Goal: Task Accomplishment & Management: Complete application form

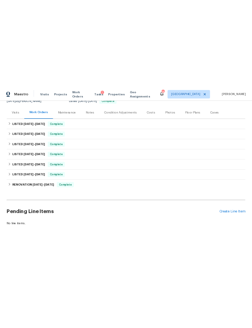
scroll to position [64, 0]
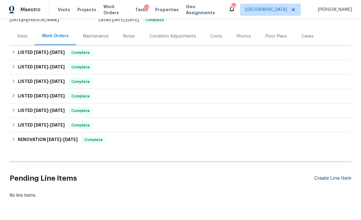
click at [252, 180] on div "Create Line Item" at bounding box center [332, 178] width 37 height 6
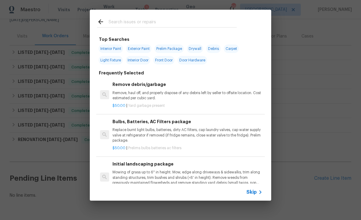
click at [144, 15] on div at bounding box center [167, 22] width 154 height 24
click at [130, 21] on input "text" at bounding box center [172, 22] width 128 height 9
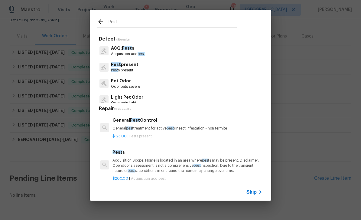
type input "Pest"
click at [155, 66] on div "Pest present [GEOGRAPHIC_DATA] s present" at bounding box center [180, 67] width 167 height 16
click at [140, 66] on div "Pest present [GEOGRAPHIC_DATA] s present" at bounding box center [180, 67] width 167 height 16
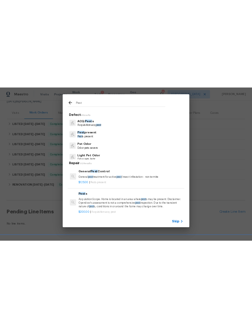
scroll to position [0, 0]
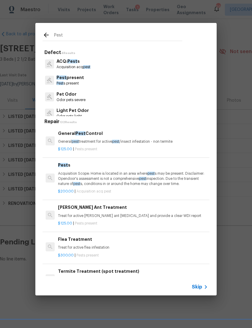
click at [171, 146] on div "$125.00 | Pests present" at bounding box center [133, 148] width 150 height 8
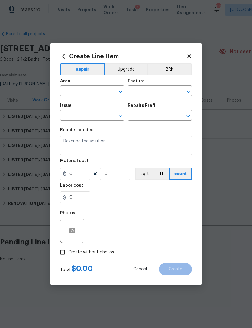
type input "Pests"
type input "Pest present"
type input "General Pest Control $125.00"
type textarea "General pest treatment for active pest/insect infestation - non termite"
type input "125"
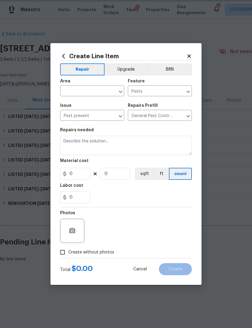
type input "1"
click at [81, 89] on input "text" at bounding box center [83, 91] width 47 height 9
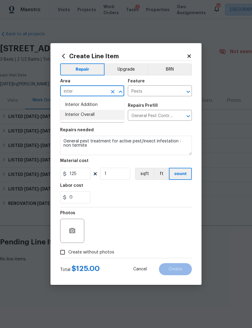
click at [110, 115] on li "Interior Overall" at bounding box center [92, 115] width 64 height 10
type input "Interior Overall"
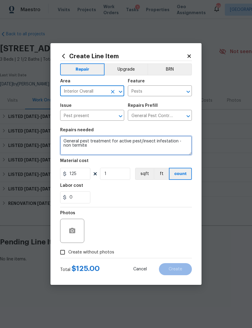
click at [122, 155] on textarea "General pest treatment for active pest/insect infestation - non termite" at bounding box center [126, 145] width 132 height 19
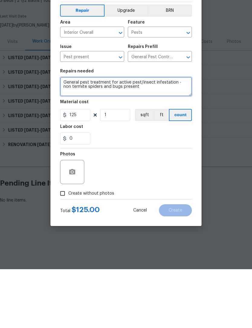
type textarea "General pest treatment for active pest/insect infestation - non termite spiders…"
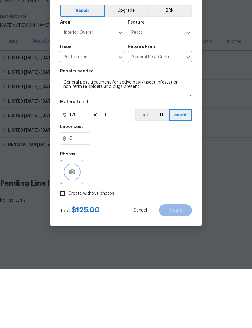
click at [75, 224] on button "button" at bounding box center [72, 231] width 14 height 14
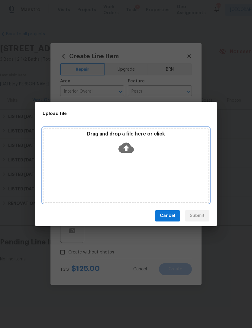
click at [183, 178] on div "Drag and drop a file here or click" at bounding box center [126, 165] width 167 height 75
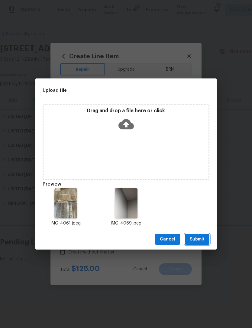
click at [207, 237] on button "Submit" at bounding box center [197, 239] width 24 height 11
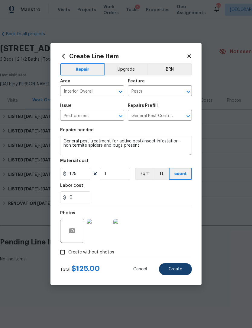
click at [183, 270] on button "Create" at bounding box center [175, 269] width 33 height 12
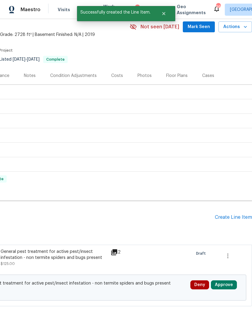
scroll to position [25, 89]
click at [225, 288] on button "Approve" at bounding box center [224, 285] width 26 height 9
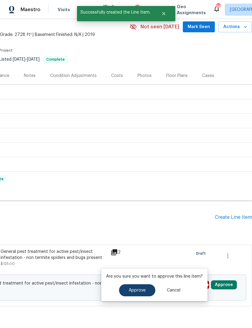
click at [145, 290] on button "Approve" at bounding box center [137, 290] width 36 height 12
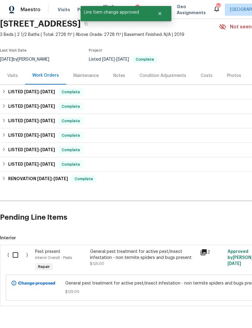
scroll to position [25, 0]
click at [19, 256] on input "checkbox" at bounding box center [17, 255] width 17 height 13
checkbox input "true"
click at [228, 313] on span "Create Work Order" at bounding box center [217, 313] width 40 height 8
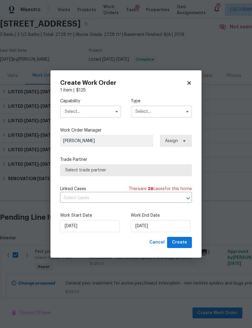
click at [93, 112] on input "text" at bounding box center [90, 112] width 61 height 12
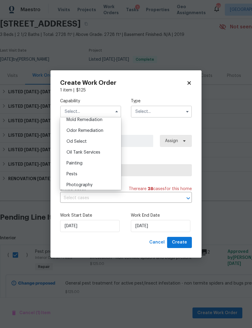
scroll to position [469, 0]
click at [96, 173] on div "Pests" at bounding box center [91, 173] width 58 height 11
type input "Pests"
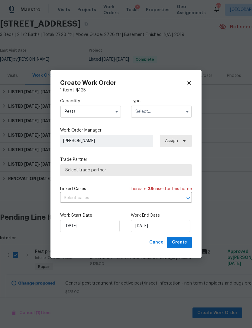
click at [164, 110] on input "text" at bounding box center [161, 112] width 61 height 12
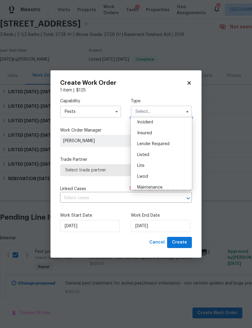
scroll to position [40, 0]
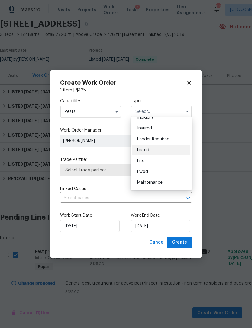
click at [165, 152] on div "Listed" at bounding box center [161, 150] width 58 height 11
type input "Listed"
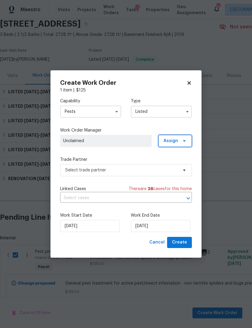
click at [173, 138] on span "Assign" at bounding box center [170, 141] width 14 height 6
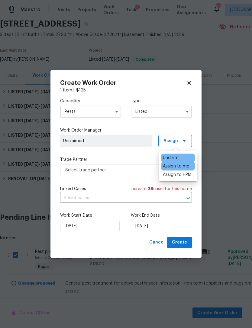
click at [188, 169] on div "Assign to me" at bounding box center [176, 166] width 26 height 6
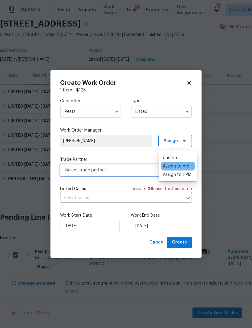
click at [127, 171] on span "Select trade partner" at bounding box center [121, 170] width 113 height 6
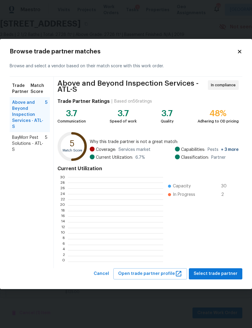
scroll to position [85, 95]
click at [37, 141] on span "BayMorr Pest Solutions - ATL-S" at bounding box center [28, 144] width 33 height 18
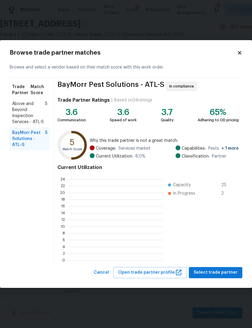
scroll to position [85, 95]
click at [219, 215] on ul "Capacity 25 In Progress 2" at bounding box center [199, 218] width 72 height 85
click at [226, 271] on span "Select trade partner" at bounding box center [216, 273] width 44 height 8
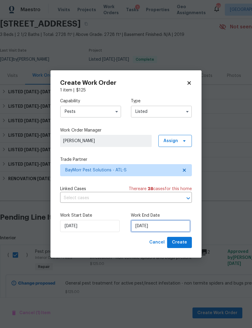
click at [172, 227] on input "8/14/2025" at bounding box center [160, 226] width 59 height 12
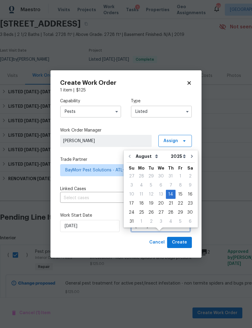
scroll to position [11, 0]
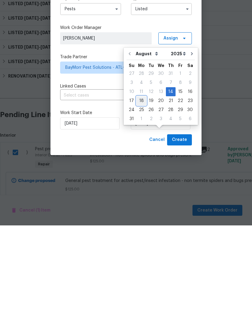
click at [141, 199] on div "18" at bounding box center [141, 203] width 10 height 8
type input "8/18/2025"
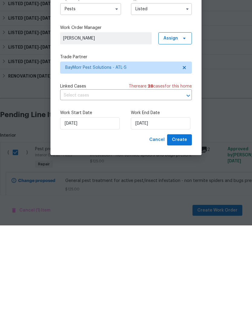
scroll to position [19, 0]
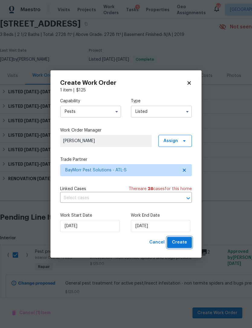
click at [185, 240] on span "Create" at bounding box center [179, 243] width 15 height 8
checkbox input "false"
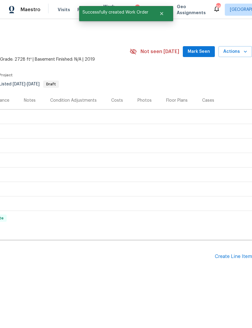
scroll to position [0, 89]
click at [235, 259] on div "Create Line Item" at bounding box center [233, 257] width 37 height 6
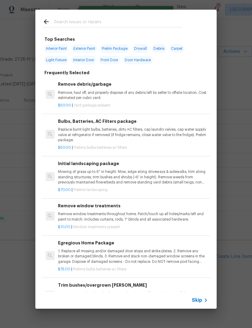
click at [81, 25] on input "text" at bounding box center [118, 22] width 128 height 9
type input "Init"
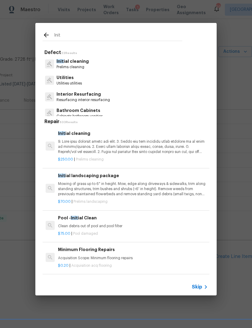
click at [149, 149] on p at bounding box center [133, 146] width 150 height 15
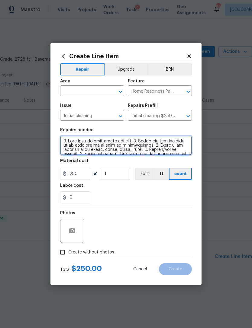
click at [171, 147] on textarea at bounding box center [126, 145] width 132 height 19
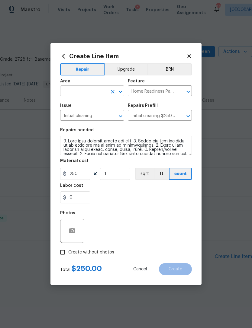
click at [89, 91] on input "text" at bounding box center [83, 91] width 47 height 9
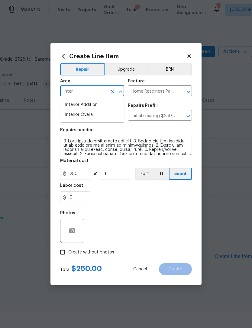
click at [111, 115] on li "Interior Overall" at bounding box center [92, 115] width 64 height 10
type input "Interior Overall"
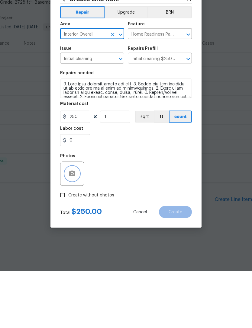
click at [74, 228] on icon "button" at bounding box center [72, 230] width 6 height 5
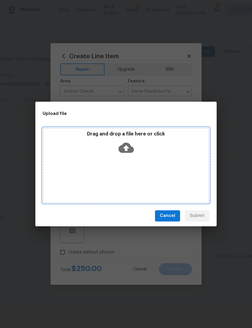
click at [160, 174] on div "Drag and drop a file here or click" at bounding box center [126, 165] width 167 height 75
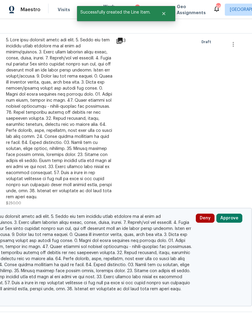
scroll to position [251, 84]
click at [231, 214] on button "Approve" at bounding box center [229, 218] width 26 height 9
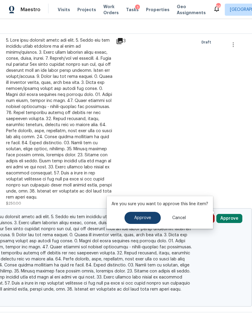
click at [147, 218] on span "Approve" at bounding box center [142, 218] width 17 height 5
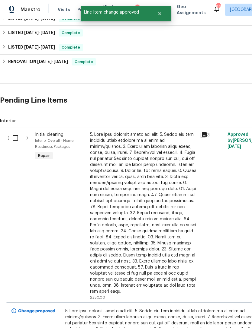
scroll to position [153, 0]
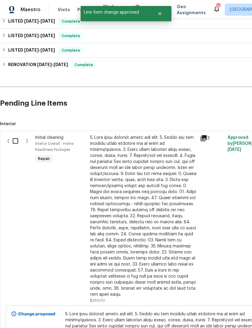
click at [20, 141] on input "checkbox" at bounding box center [17, 141] width 17 height 13
checkbox input "true"
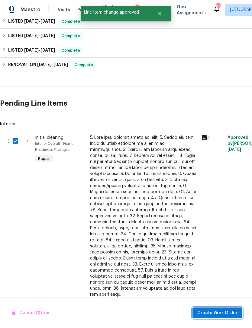
click at [226, 315] on span "Create Work Order" at bounding box center [217, 313] width 40 height 8
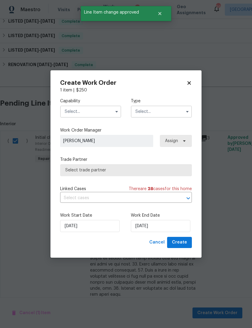
click at [95, 111] on input "text" at bounding box center [90, 112] width 61 height 12
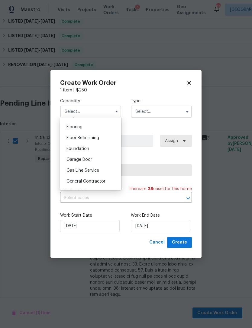
scroll to position [233, 0]
click at [105, 181] on div "General Contractor" at bounding box center [91, 180] width 58 height 11
type input "General Contractor"
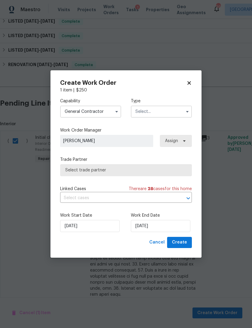
click at [160, 115] on input "text" at bounding box center [161, 112] width 61 height 12
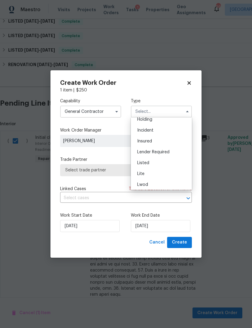
scroll to position [28, 0]
click at [167, 163] on div "Listed" at bounding box center [161, 161] width 58 height 11
type input "Listed"
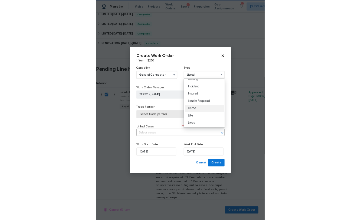
scroll to position [0, 0]
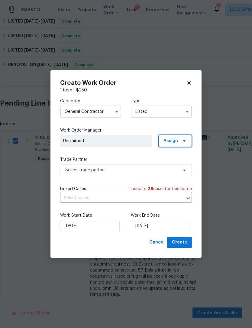
click at [181, 142] on span at bounding box center [183, 141] width 7 height 5
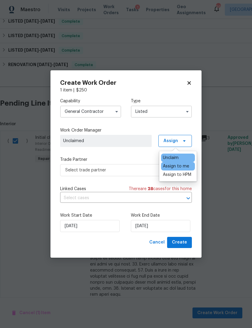
click at [188, 165] on div "Assign to me" at bounding box center [176, 166] width 26 height 6
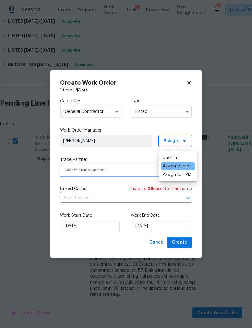
click at [127, 169] on span "Select trade partner" at bounding box center [121, 170] width 113 height 6
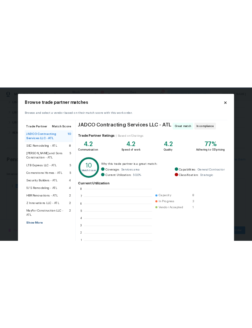
scroll to position [85, 97]
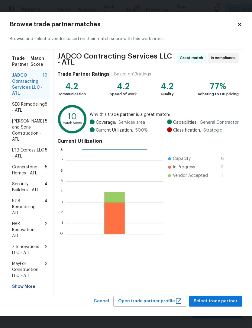
click at [29, 288] on div "Show More" at bounding box center [30, 286] width 40 height 11
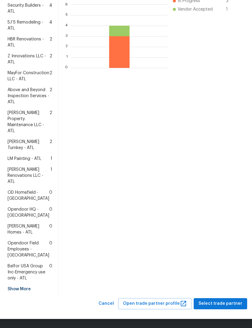
click at [34, 174] on span "[PERSON_NAME] Renovations LLC - ATL" at bounding box center [29, 176] width 43 height 18
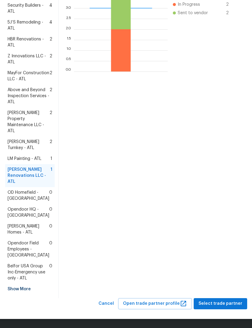
scroll to position [206, 0]
click at [224, 301] on span "Select trade partner" at bounding box center [220, 304] width 44 height 8
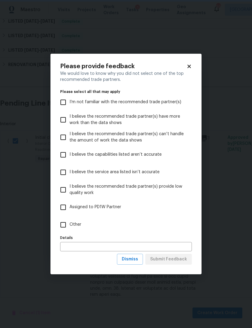
scroll to position [0, 0]
click at [62, 227] on input "Other" at bounding box center [63, 225] width 13 height 13
checkbox input "true"
click at [176, 260] on span "Submit Feedback" at bounding box center [168, 260] width 37 height 8
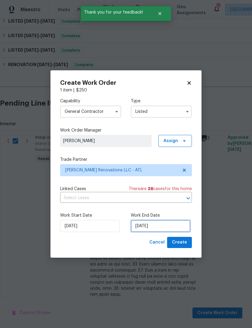
click at [176, 228] on input "8/14/2025" at bounding box center [160, 226] width 59 height 12
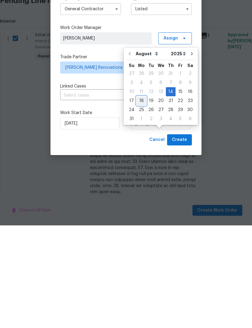
click at [138, 199] on div "18" at bounding box center [141, 203] width 10 height 8
type input "8/18/2025"
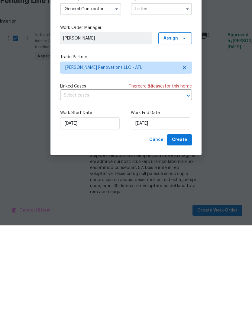
scroll to position [19, 0]
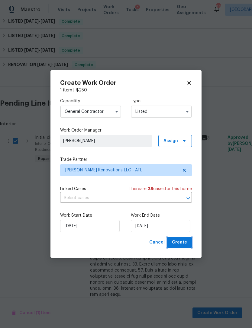
click at [187, 245] on span "Create" at bounding box center [179, 243] width 15 height 8
checkbox input "false"
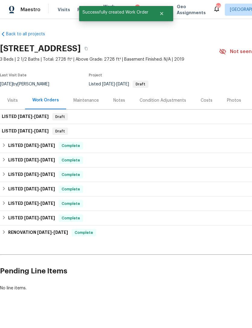
scroll to position [0, 0]
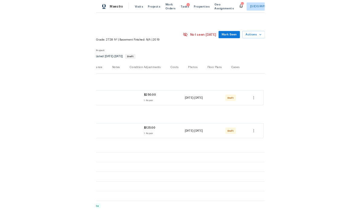
scroll to position [0, 89]
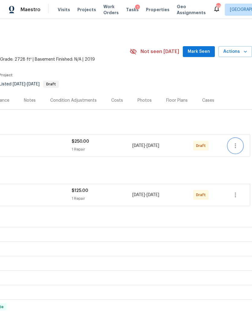
click at [235, 145] on icon "button" at bounding box center [235, 145] width 7 height 7
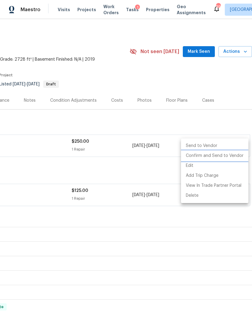
click at [234, 156] on li "Confirm and Send to Vendor" at bounding box center [214, 156] width 67 height 10
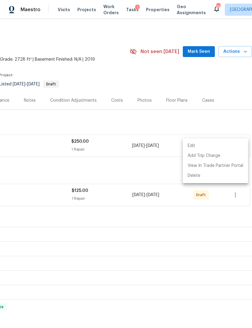
click at [234, 118] on div at bounding box center [126, 164] width 252 height 328
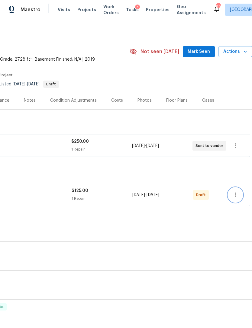
click at [238, 195] on icon "button" at bounding box center [235, 194] width 7 height 7
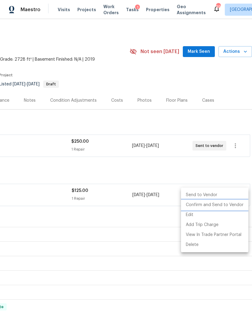
click at [228, 204] on li "Confirm and Send to Vendor" at bounding box center [214, 205] width 67 height 10
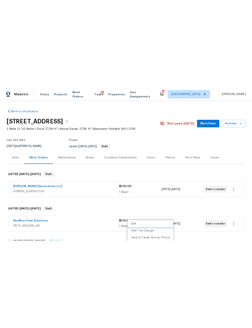
scroll to position [0, 0]
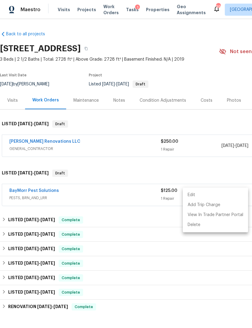
click at [197, 166] on div at bounding box center [126, 164] width 252 height 328
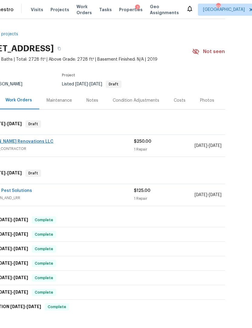
click at [15, 143] on link "[PERSON_NAME] Renovations LLC" at bounding box center [17, 141] width 71 height 4
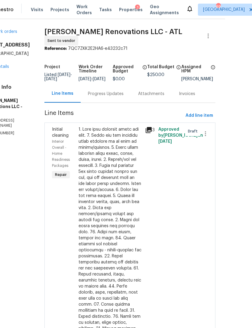
click at [123, 94] on div "Progress Updates" at bounding box center [106, 94] width 36 height 6
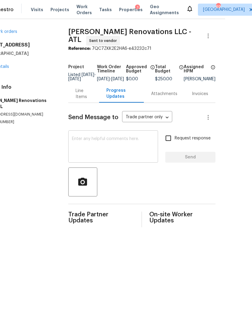
click at [95, 150] on textarea at bounding box center [113, 147] width 82 height 21
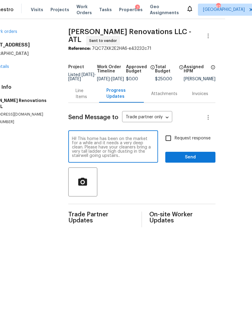
type textarea "Hi! This home has been on the market for a while and it needs a very deep clean…"
click at [214, 163] on button "Send" at bounding box center [190, 157] width 50 height 11
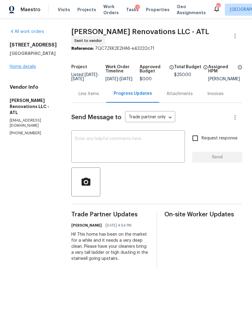
click at [31, 68] on link "Home details" at bounding box center [23, 67] width 26 height 4
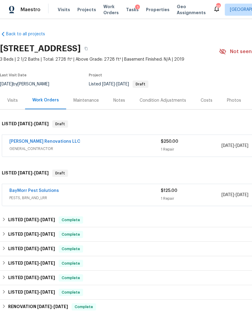
scroll to position [-1, 0]
click at [107, 13] on span "Work Orders" at bounding box center [110, 10] width 15 height 12
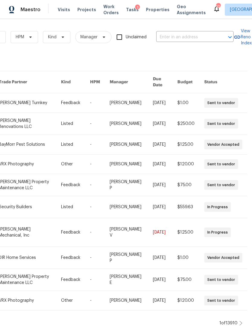
scroll to position [0, 99]
click at [172, 41] on input "text" at bounding box center [186, 37] width 60 height 9
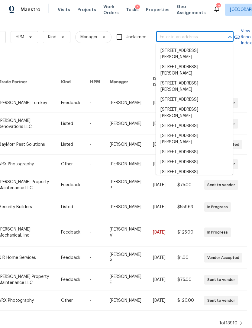
scroll to position [0, 99]
type input "5677 Wind Gate Ln, Lithonia, GA 30058"
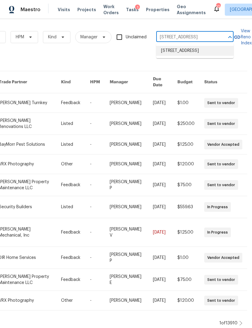
click at [201, 56] on li "5677 Wind Gate Ln, Lithonia, GA 30058" at bounding box center [194, 51] width 77 height 10
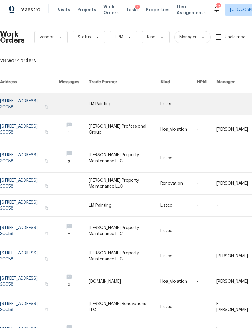
click at [37, 98] on link at bounding box center [29, 104] width 59 height 22
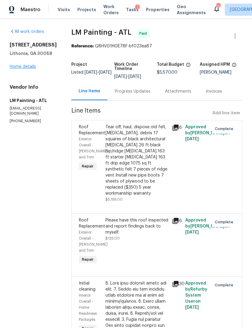
click at [31, 69] on link "Home details" at bounding box center [23, 67] width 26 height 4
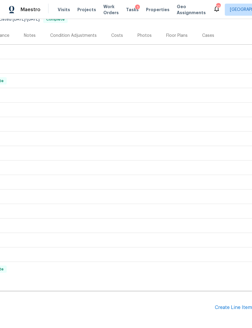
scroll to position [65, 89]
click at [233, 309] on div "Create Line Item" at bounding box center [233, 308] width 37 height 6
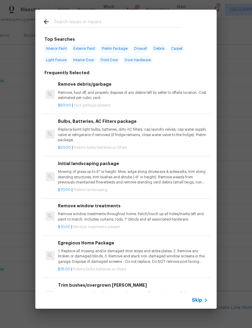
click at [91, 23] on input "text" at bounding box center [118, 22] width 128 height 9
type input "Pest"
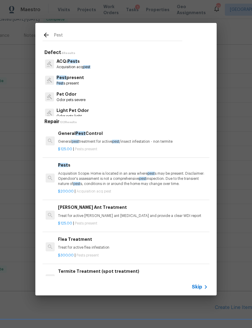
click at [169, 143] on p "General pest treatment for active pest /insect infestation - non termite" at bounding box center [133, 141] width 150 height 5
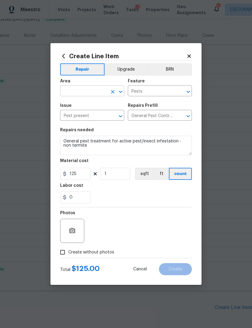
click at [85, 94] on input "text" at bounding box center [83, 91] width 47 height 9
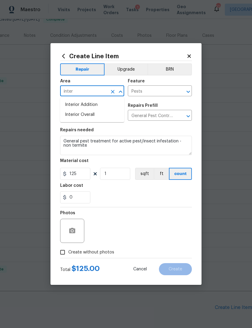
click at [109, 118] on li "Interior Overall" at bounding box center [92, 115] width 64 height 10
type input "Interior Overall"
click at [108, 118] on div at bounding box center [116, 116] width 16 height 8
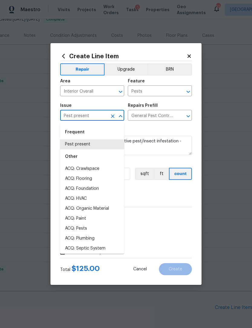
click at [160, 59] on h2 "Create Line Item" at bounding box center [123, 56] width 126 height 7
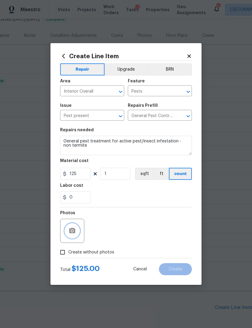
click at [74, 232] on icon "button" at bounding box center [72, 230] width 6 height 5
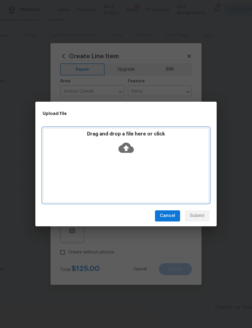
click at [144, 182] on div "Drag and drop a file here or click" at bounding box center [126, 165] width 167 height 75
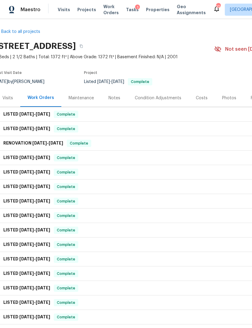
scroll to position [2, 0]
